Goal: Find specific page/section: Find specific page/section

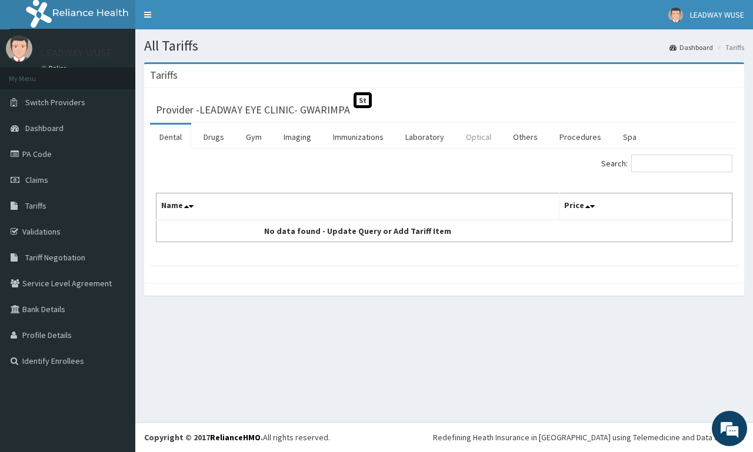
click at [476, 130] on link "Optical" at bounding box center [479, 137] width 44 height 25
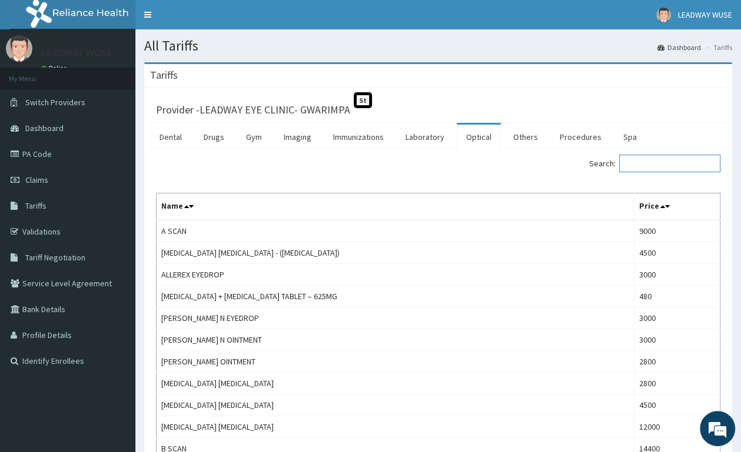
click at [654, 168] on input "Search:" at bounding box center [669, 164] width 101 height 18
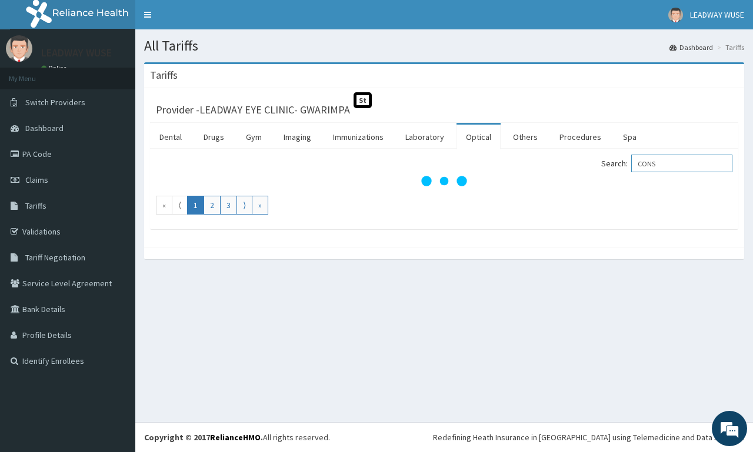
type input "CONS"
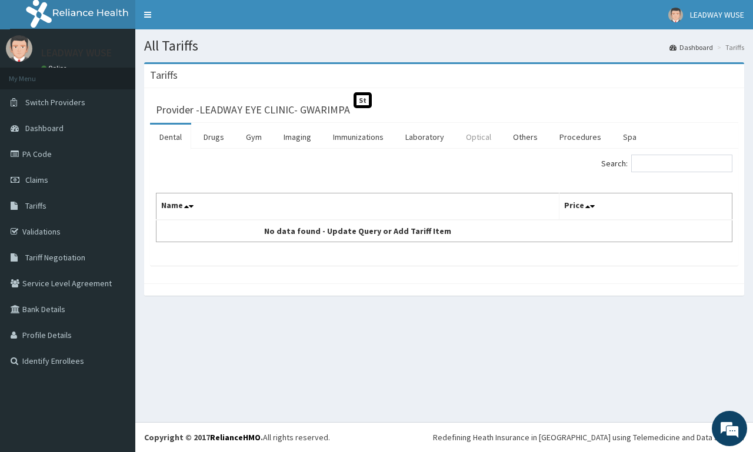
click at [480, 142] on link "Optical" at bounding box center [479, 137] width 44 height 25
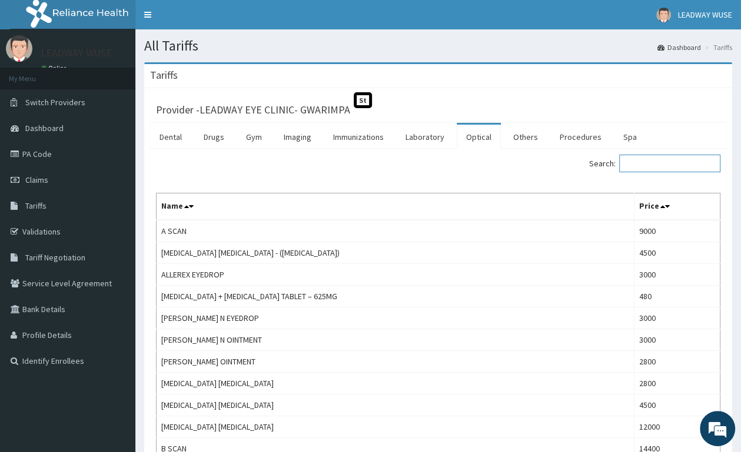
click at [658, 161] on input "Search:" at bounding box center [669, 164] width 101 height 18
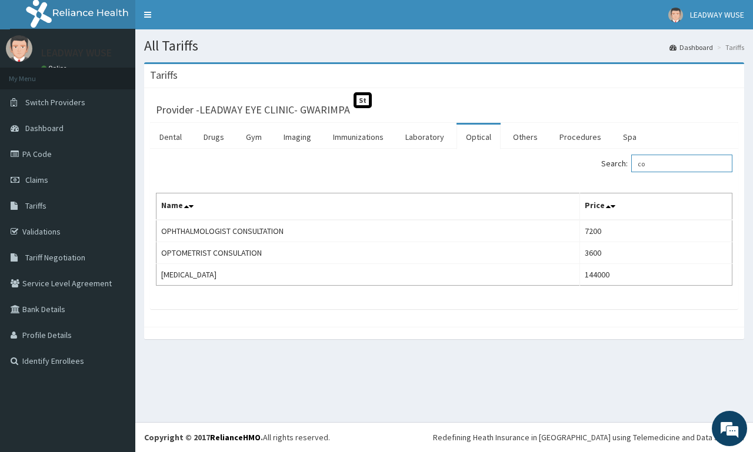
type input "c"
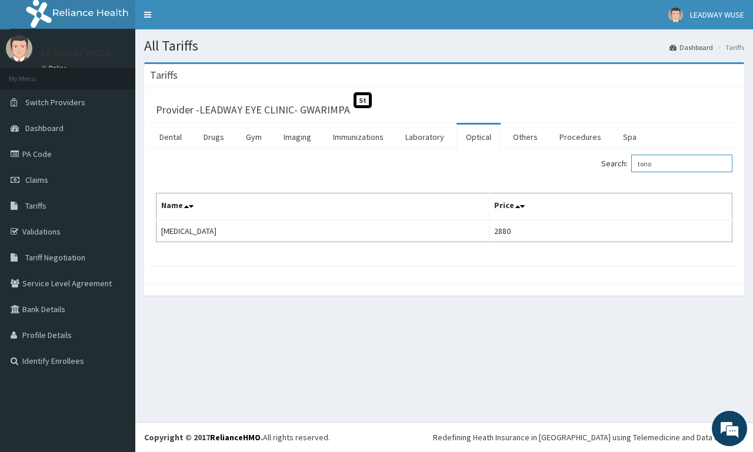
click at [671, 162] on input "tono" at bounding box center [681, 164] width 101 height 18
type input "t"
type input "s"
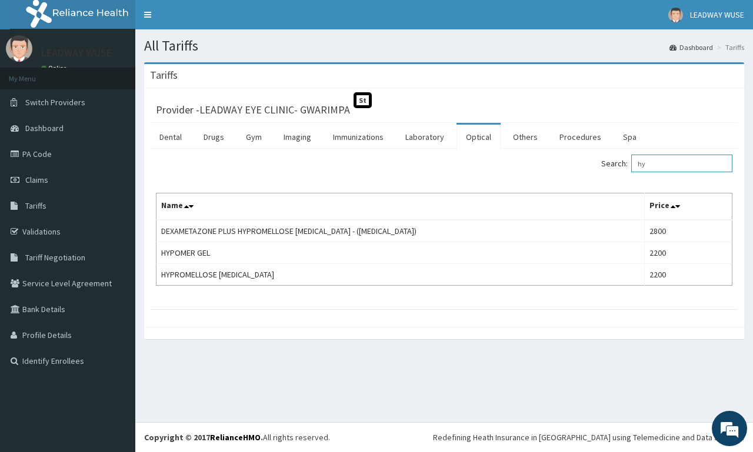
type input "h"
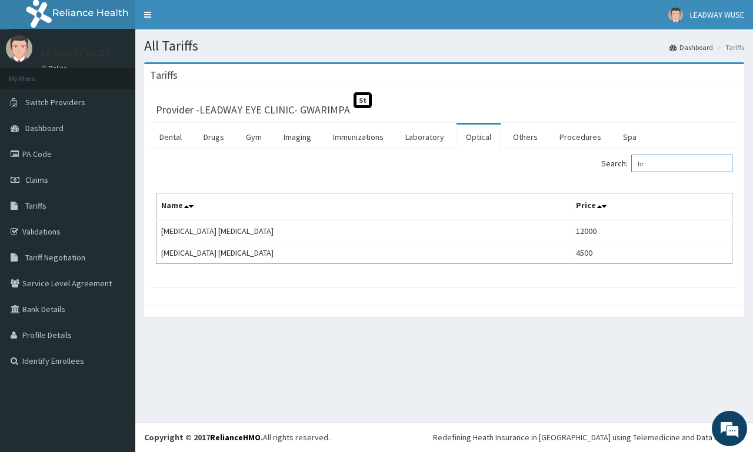
type input "b"
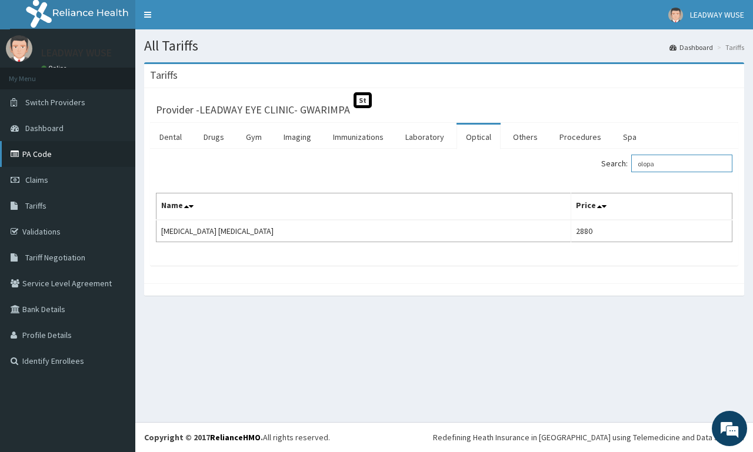
type input "olopa"
click at [30, 155] on link "PA Code" at bounding box center [67, 154] width 135 height 26
